Goal: Contribute content

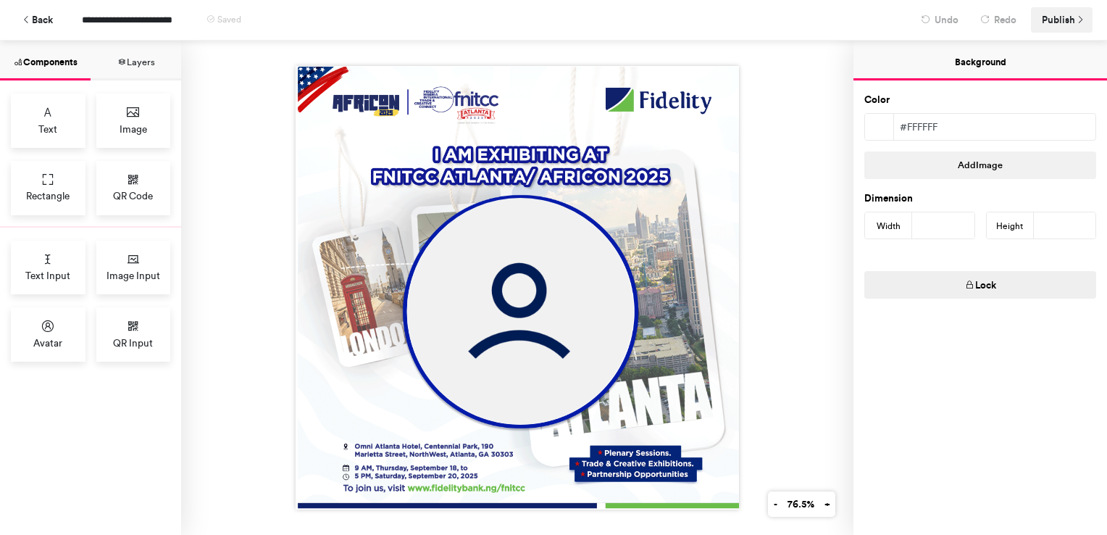
click at [1065, 16] on span "Publish" at bounding box center [1058, 19] width 33 height 25
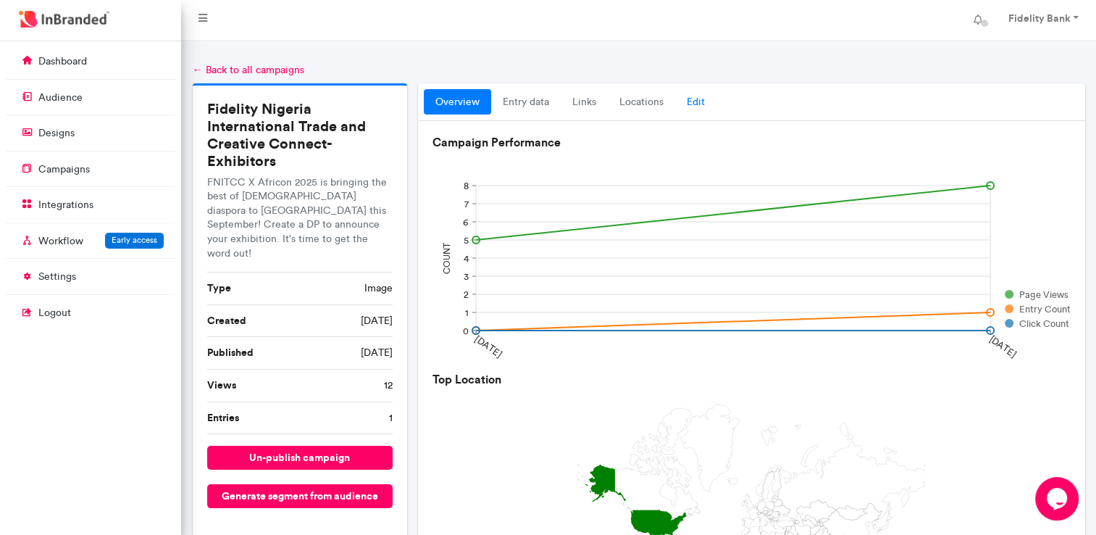
click at [686, 95] on link "Edit" at bounding box center [695, 102] width 41 height 26
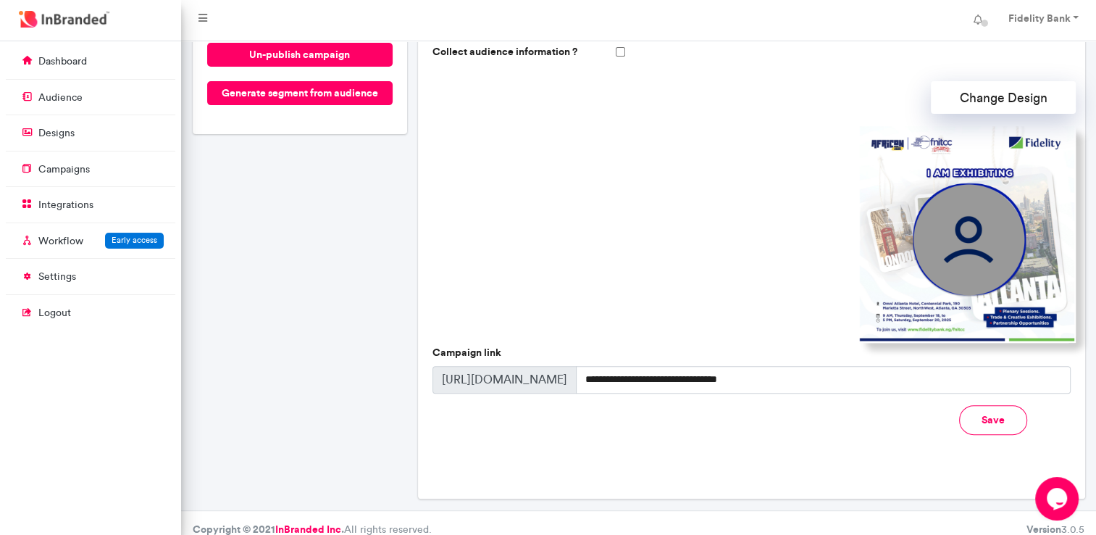
scroll to position [415, 0]
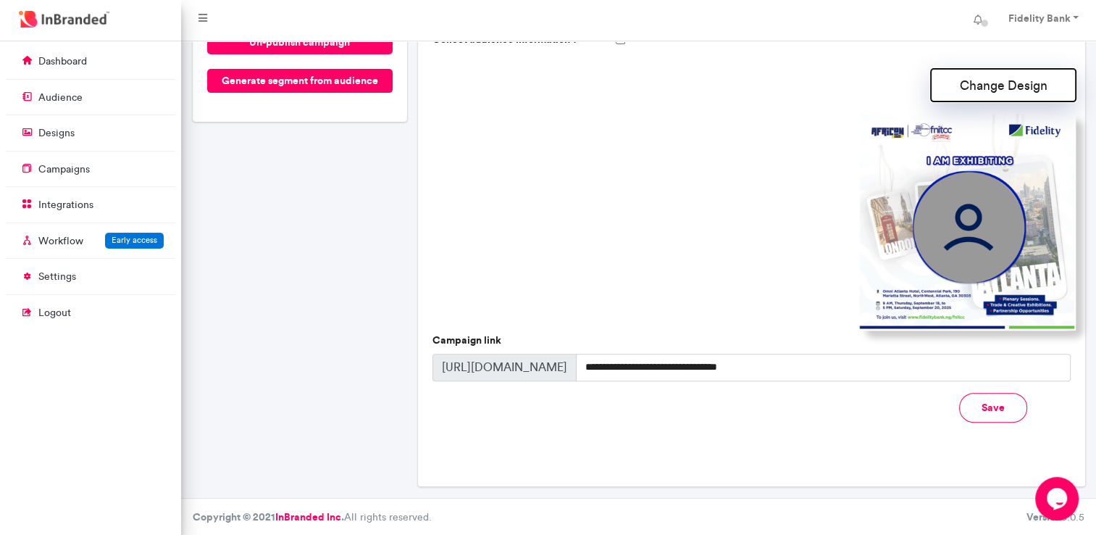
click at [982, 91] on button "Change Design" at bounding box center [1003, 85] width 145 height 33
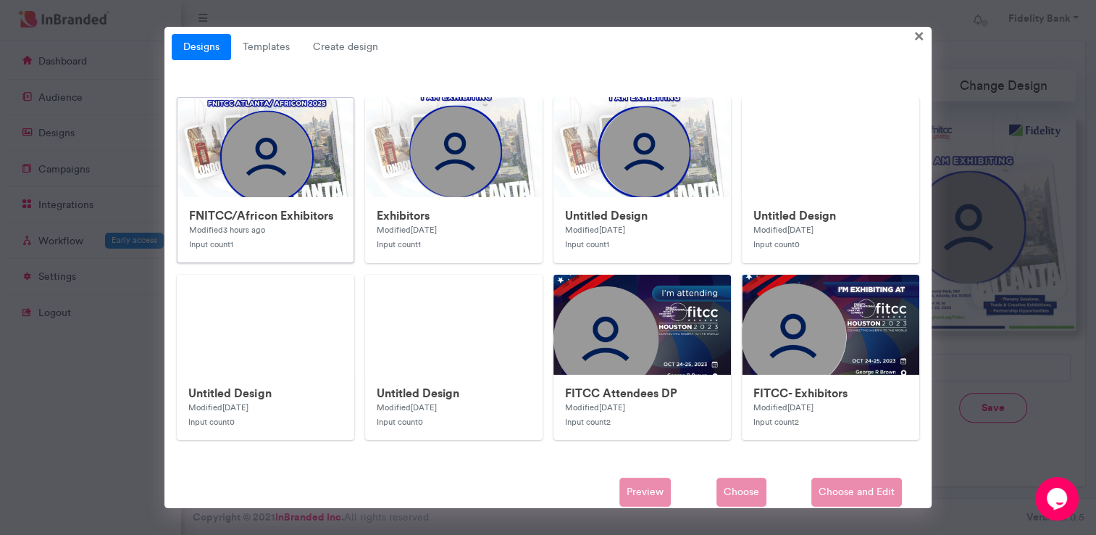
click at [327, 182] on img at bounding box center [466, 387] width 579 height 579
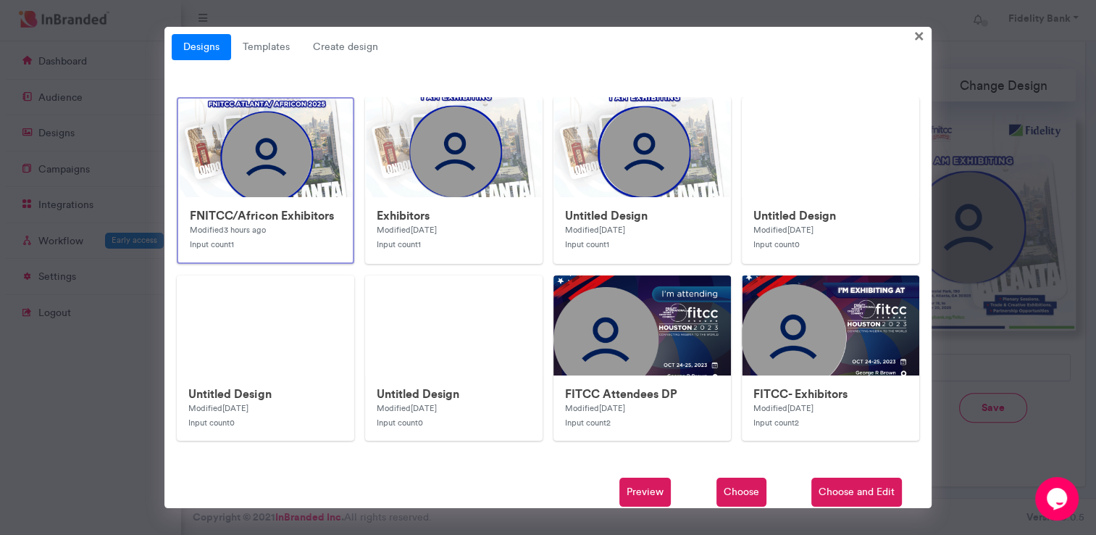
click at [742, 487] on span "Choose" at bounding box center [741, 491] width 50 height 29
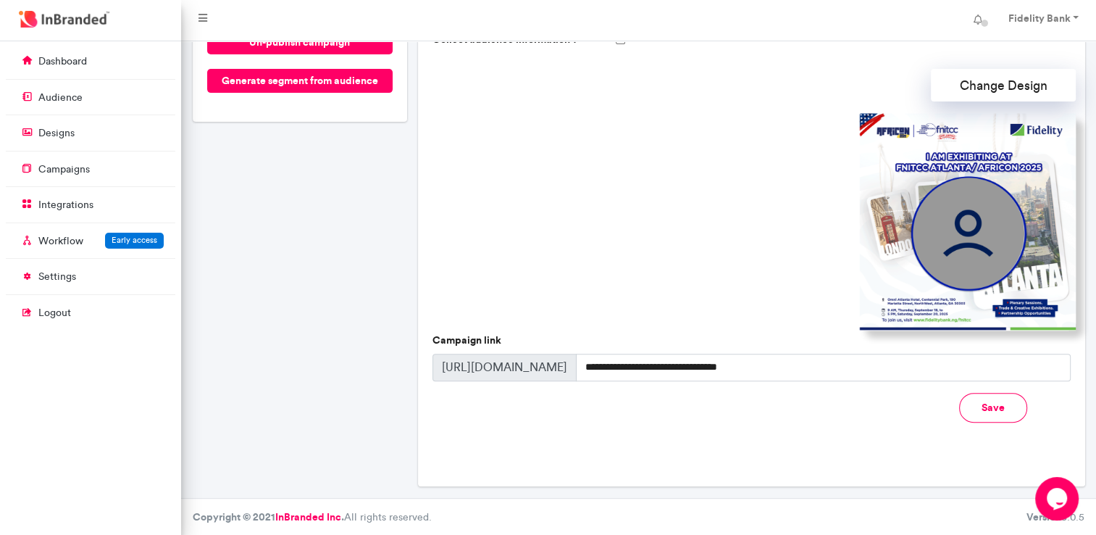
click at [1000, 409] on button "Save" at bounding box center [993, 408] width 68 height 30
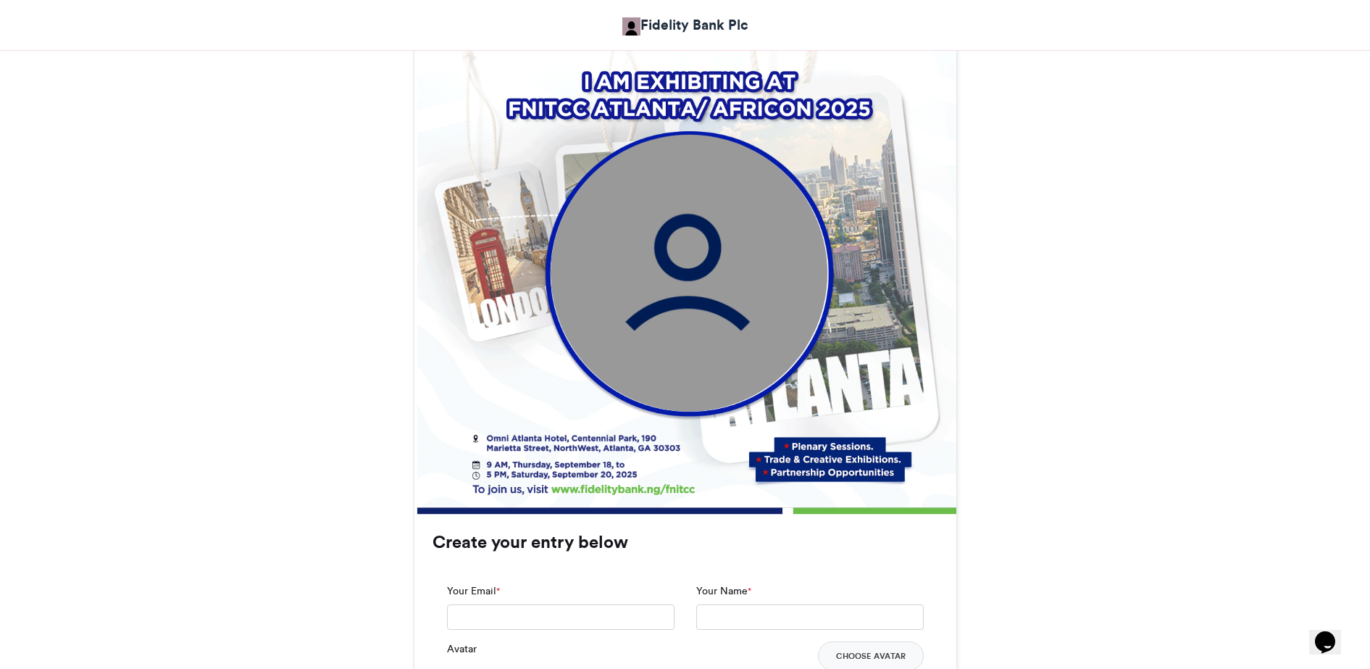
scroll to position [592, 0]
